Goal: Information Seeking & Learning: Find contact information

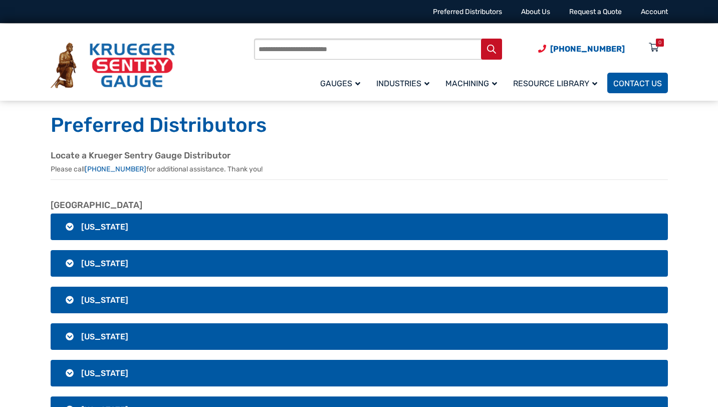
click at [631, 85] on span "Contact Us" at bounding box center [637, 84] width 49 height 10
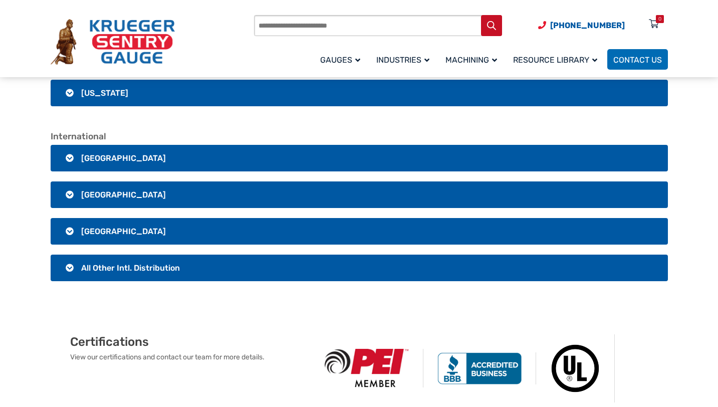
scroll to position [2000, 0]
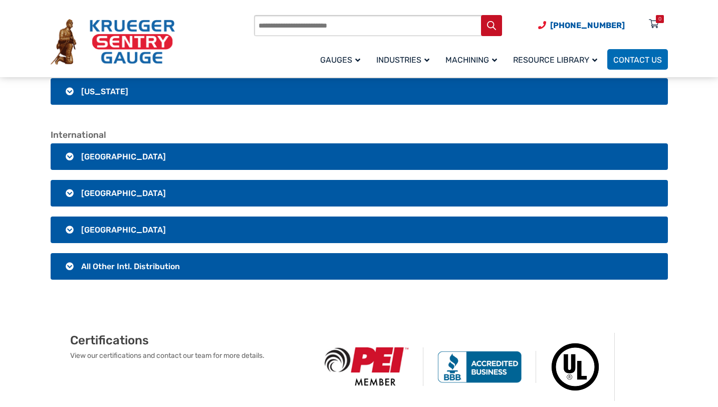
click at [132, 261] on span "All Other Intl. Distribution" at bounding box center [130, 266] width 99 height 10
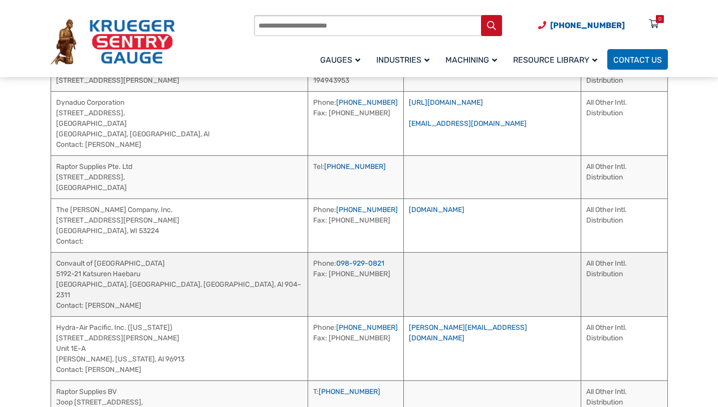
scroll to position [2310, 0]
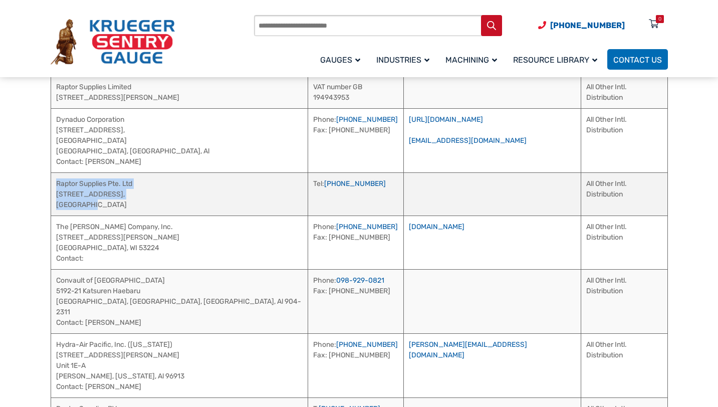
drag, startPoint x: 95, startPoint y: 190, endPoint x: 57, endPoint y: 166, distance: 44.3
click at [57, 172] on td "Raptor Supplies Pte. Ltd 68 Circular Road, #02-01, 049422, Singapore" at bounding box center [179, 193] width 257 height 43
copy td "Raptor Supplies Pte. Ltd 68 Circular Road, #02-01, 049422, Singapore"
click at [110, 177] on td "Raptor Supplies Pte. Ltd 68 Circular Road, #02-01, 049422, Singapore" at bounding box center [179, 193] width 257 height 43
drag, startPoint x: 133, startPoint y: 168, endPoint x: 57, endPoint y: 167, distance: 76.1
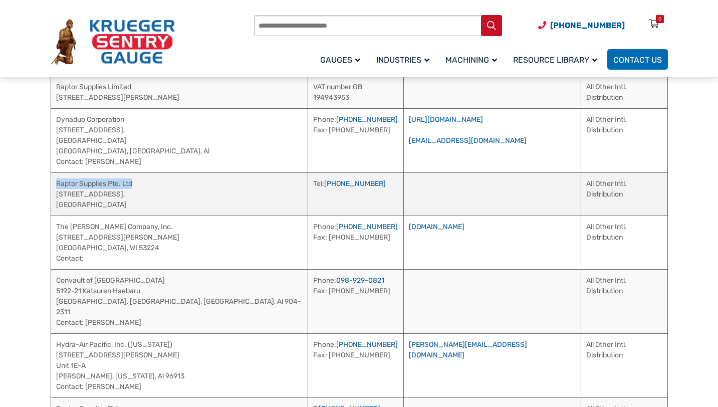
click at [57, 172] on td "Raptor Supplies Pte. Ltd 68 Circular Road, #02-01, 049422, Singapore" at bounding box center [179, 193] width 257 height 43
copy td "Raptor Supplies Pte. Ltd"
drag, startPoint x: 90, startPoint y: 192, endPoint x: 57, endPoint y: 179, distance: 35.1
click at [57, 179] on td "Raptor Supplies Pte. Ltd 68 Circular Road, #02-01, 049422, Singapore" at bounding box center [179, 193] width 257 height 43
copy td "68 Circular Road, #02-01, 049422, Singapore"
